Goal: Navigation & Orientation: Find specific page/section

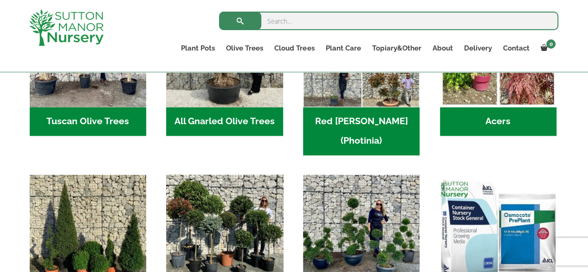
scroll to position [696, 0]
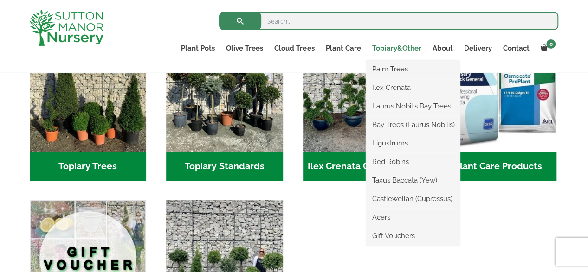
click at [384, 50] on link "Topiary&Other" at bounding box center [396, 48] width 60 height 13
click at [386, 71] on link "Palm Trees" at bounding box center [413, 69] width 94 height 14
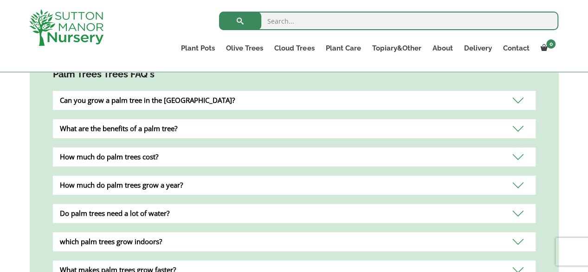
scroll to position [418, 0]
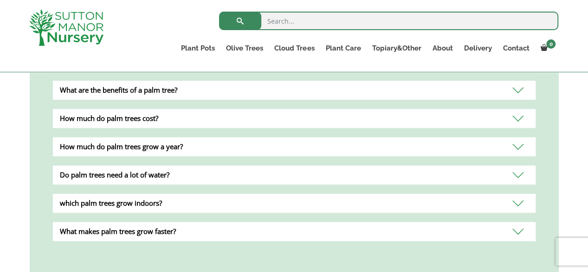
click at [148, 222] on div "What makes palm trees grow faster?" at bounding box center [294, 231] width 483 height 19
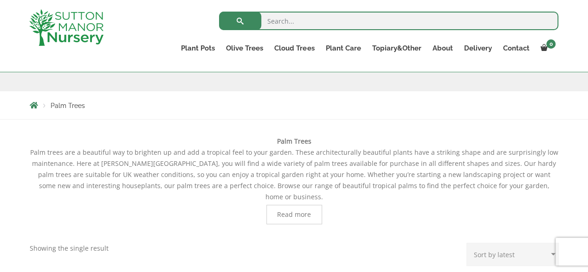
scroll to position [0, 0]
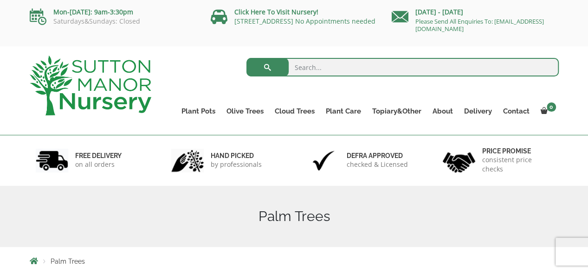
click at [289, 216] on h1 "Palm Trees" at bounding box center [294, 216] width 529 height 17
click at [74, 262] on span "Palm Trees" at bounding box center [68, 261] width 34 height 7
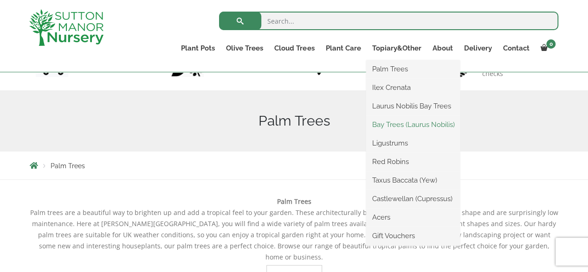
scroll to position [93, 0]
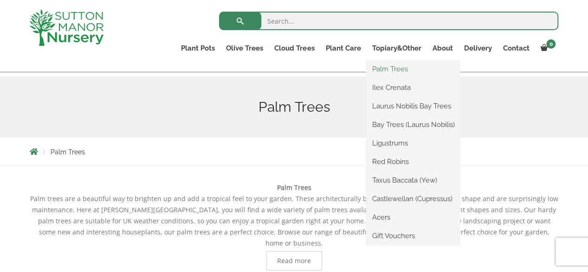
click at [385, 71] on link "Palm Trees" at bounding box center [413, 69] width 94 height 14
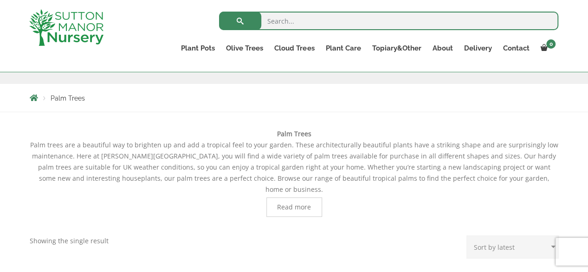
scroll to position [139, 0]
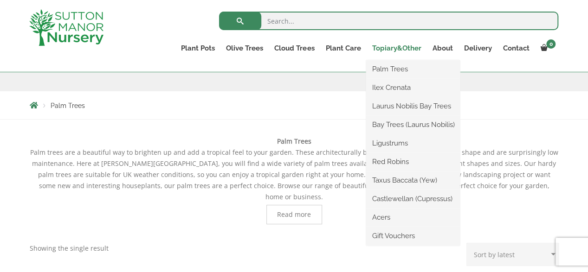
click at [390, 47] on link "Topiary&Other" at bounding box center [396, 48] width 60 height 13
click at [398, 50] on link "Topiary&Other" at bounding box center [396, 48] width 60 height 13
click at [416, 105] on link "Laurus Nobilis Bay Trees" at bounding box center [413, 106] width 94 height 14
